Goal: Task Accomplishment & Management: Manage account settings

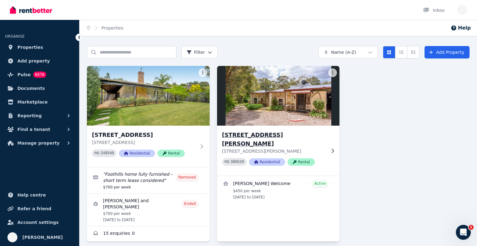
click at [274, 135] on h3 "[STREET_ADDRESS][PERSON_NAME]" at bounding box center [274, 138] width 104 height 17
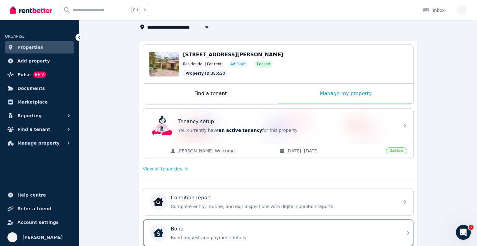
scroll to position [2, 0]
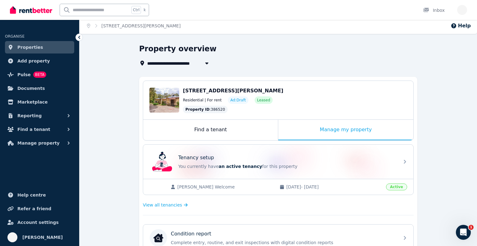
click at [204, 62] on icon "button" at bounding box center [207, 63] width 6 height 5
type input "**********"
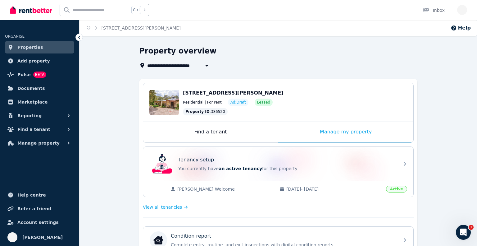
drag, startPoint x: 370, startPoint y: 68, endPoint x: 372, endPoint y: 135, distance: 66.8
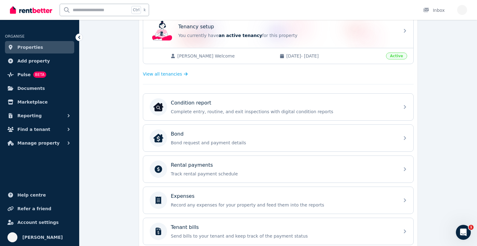
scroll to position [128, 0]
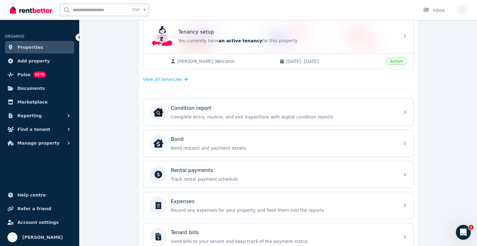
click at [394, 61] on span "Active" at bounding box center [396, 61] width 21 height 7
click at [234, 58] on span "[PERSON_NAME] Welcome" at bounding box center [225, 61] width 96 height 6
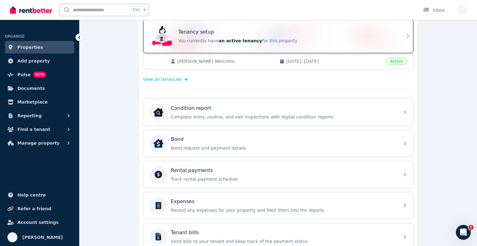
click at [405, 38] on icon at bounding box center [407, 35] width 7 height 7
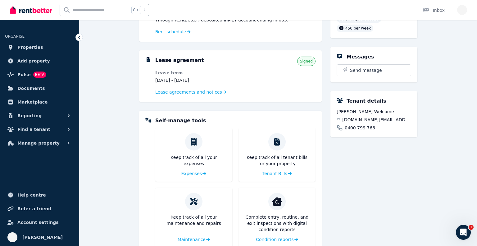
scroll to position [124, 0]
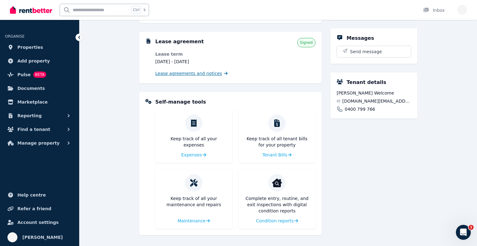
click at [186, 73] on span "Lease agreements and notices" at bounding box center [188, 73] width 67 height 6
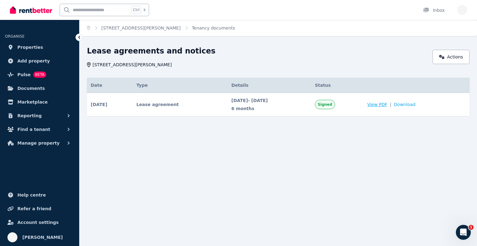
click at [387, 103] on span "View PDF" at bounding box center [377, 104] width 20 height 6
